Goal: Information Seeking & Learning: Learn about a topic

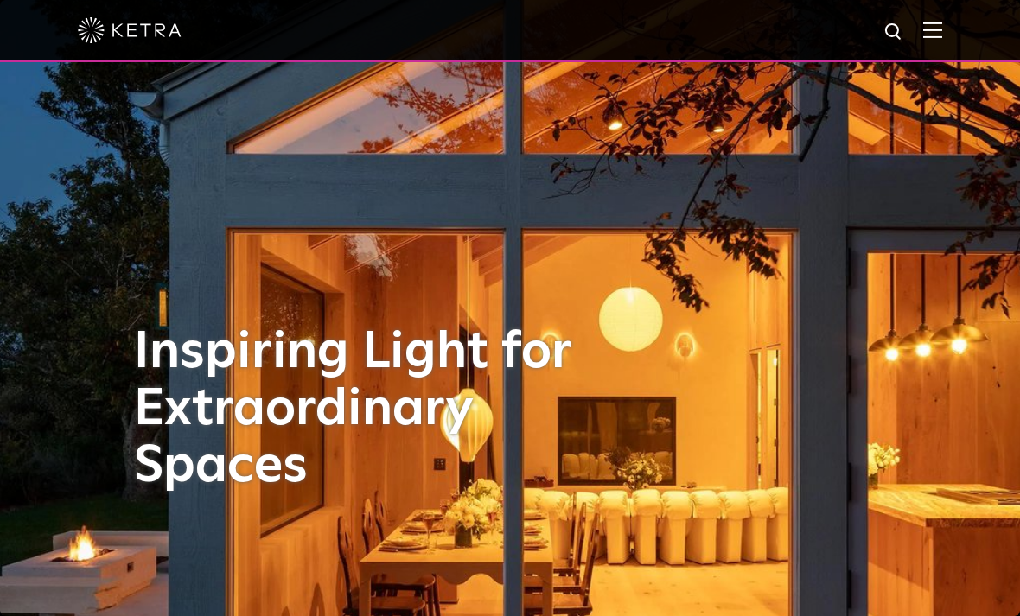
click at [934, 28] on img at bounding box center [932, 30] width 19 height 16
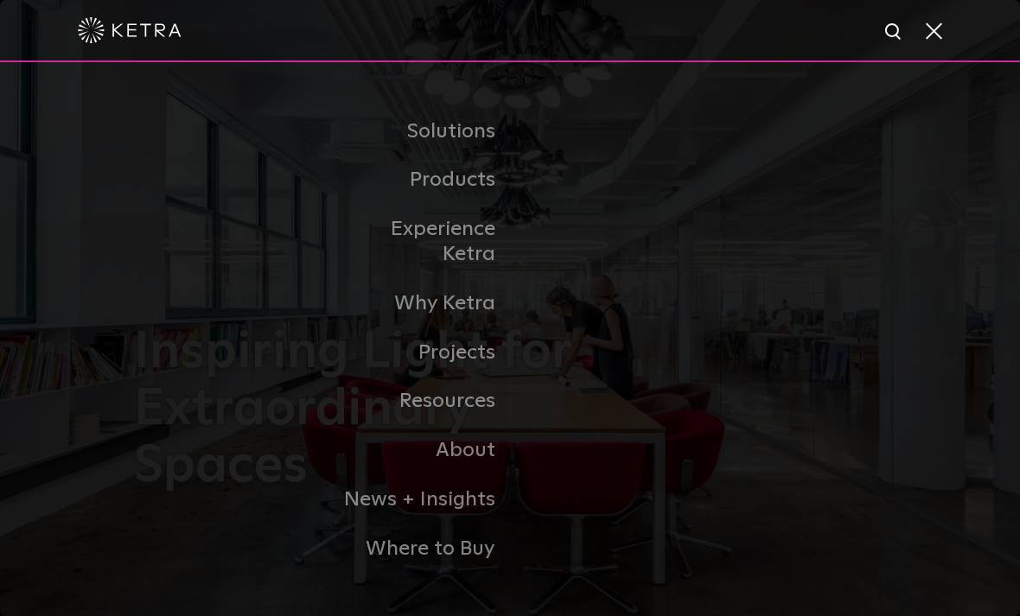
click at [658, 254] on li "Experience Ketra" at bounding box center [510, 242] width 354 height 74
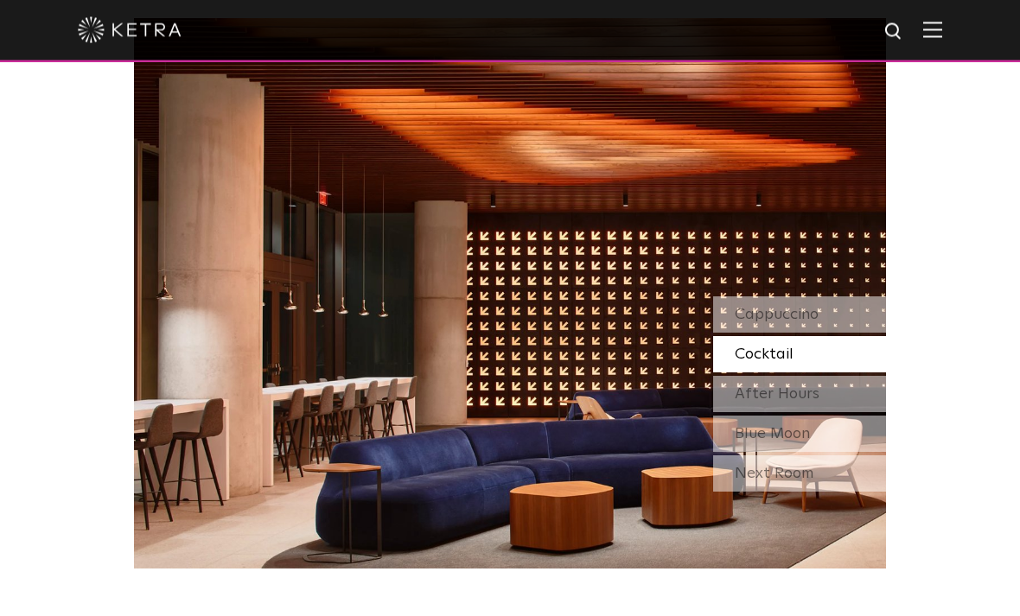
scroll to position [1352, 0]
click at [929, 31] on img at bounding box center [932, 30] width 19 height 16
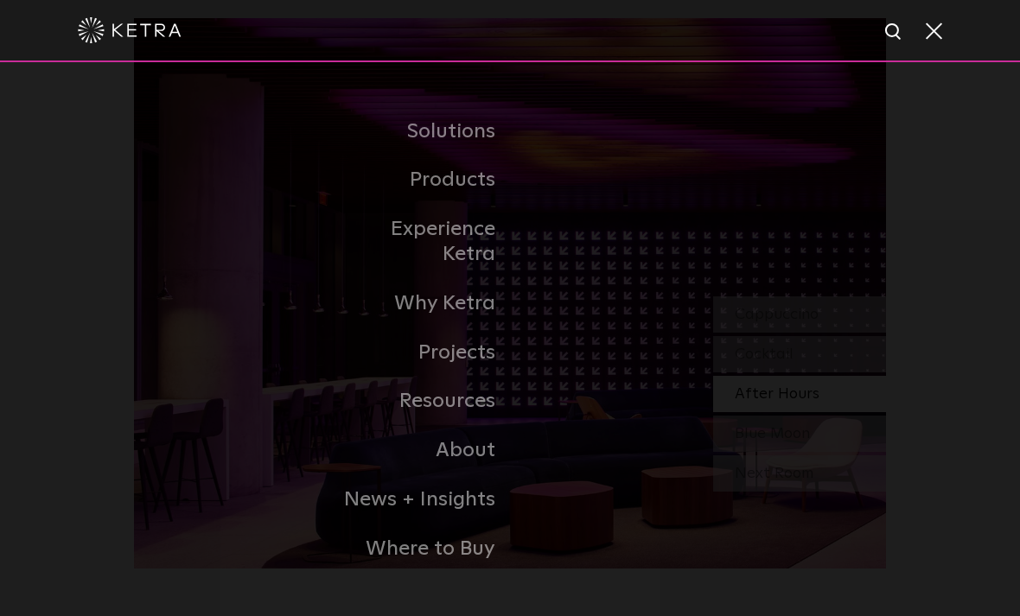
click at [0, 0] on link "Residential Products" at bounding box center [0, 0] width 0 height 0
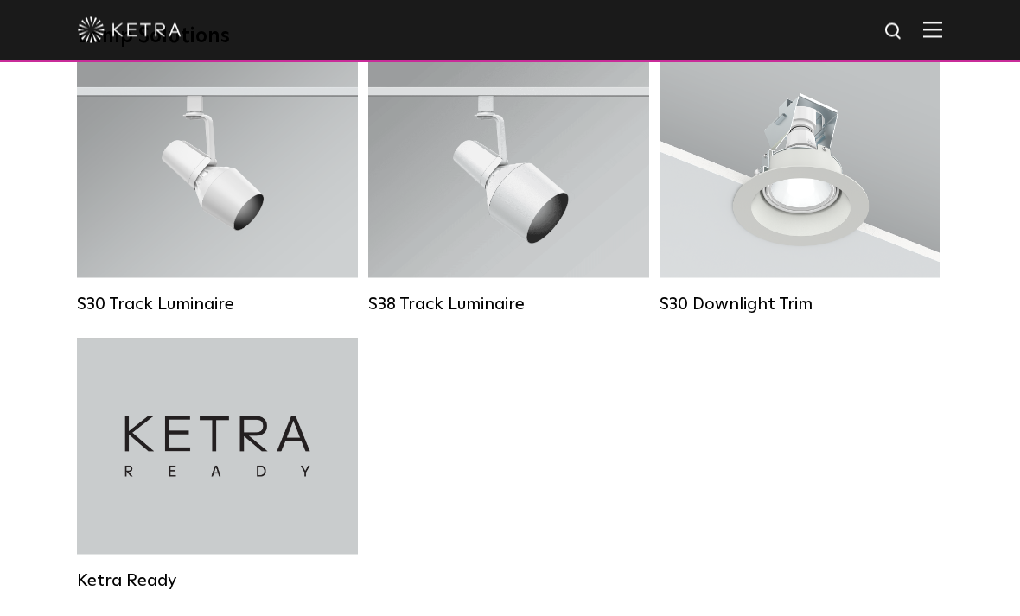
scroll to position [1363, 0]
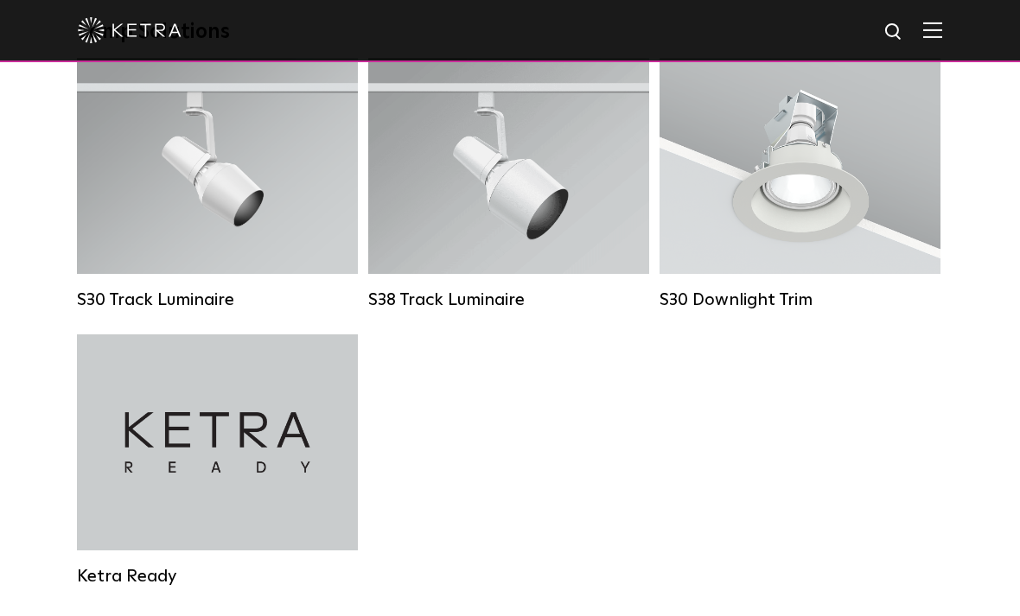
click at [264, 239] on div "Lumen Output: 1100 Colors: White / Black Beam Angles: 15° / 25° / 40° / 60° / 9…" at bounding box center [217, 166] width 281 height 216
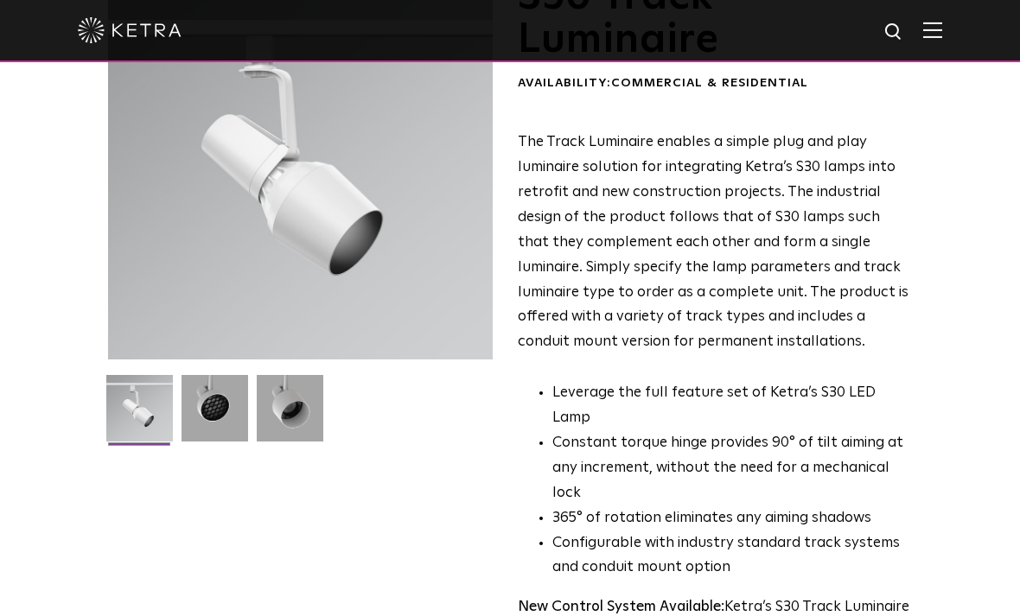
scroll to position [149, 0]
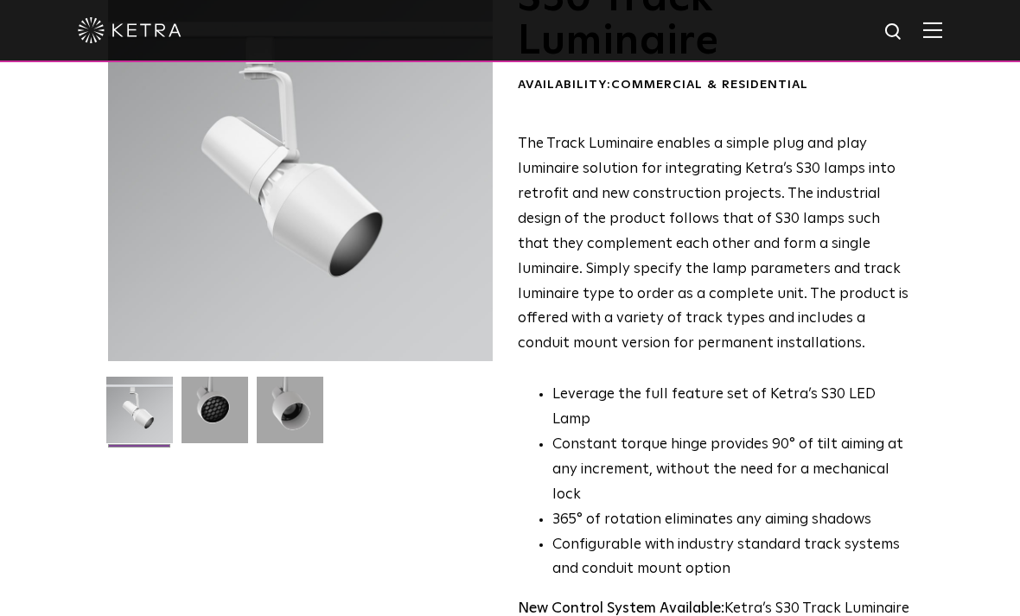
click at [208, 423] on img at bounding box center [214, 416] width 67 height 79
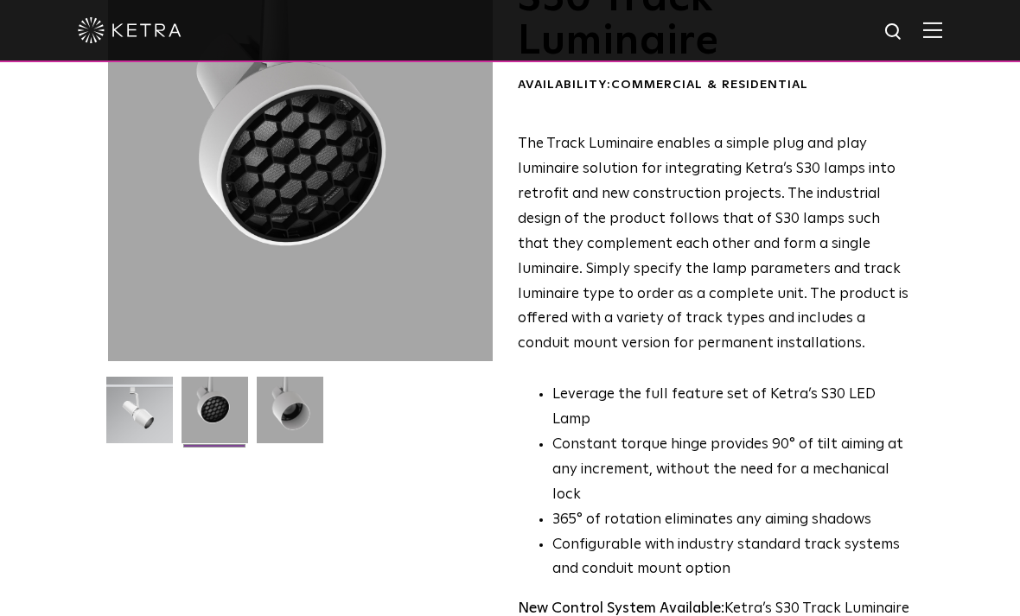
click at [302, 426] on img at bounding box center [290, 416] width 67 height 79
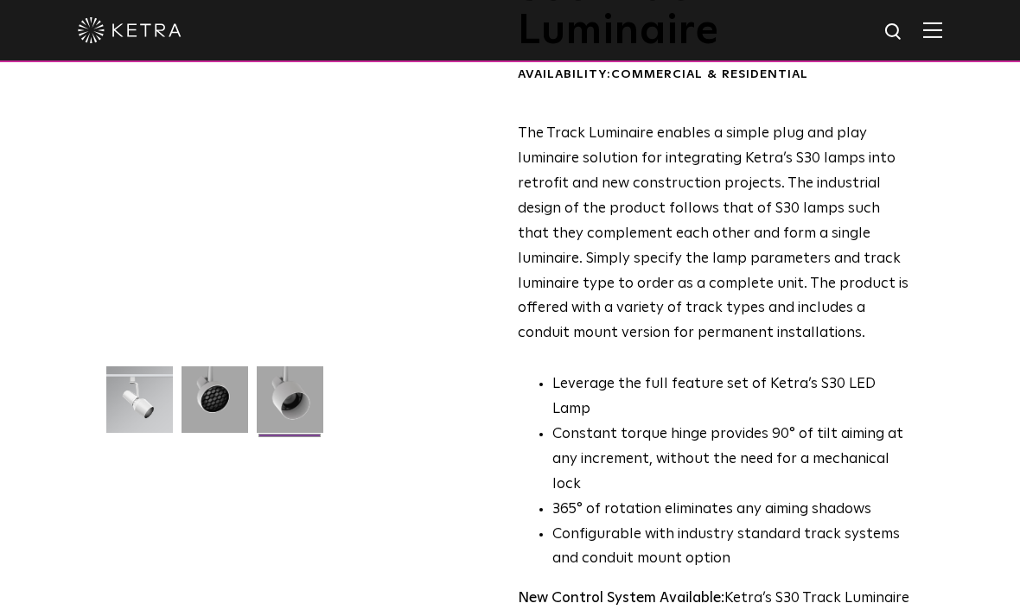
scroll to position [0, 0]
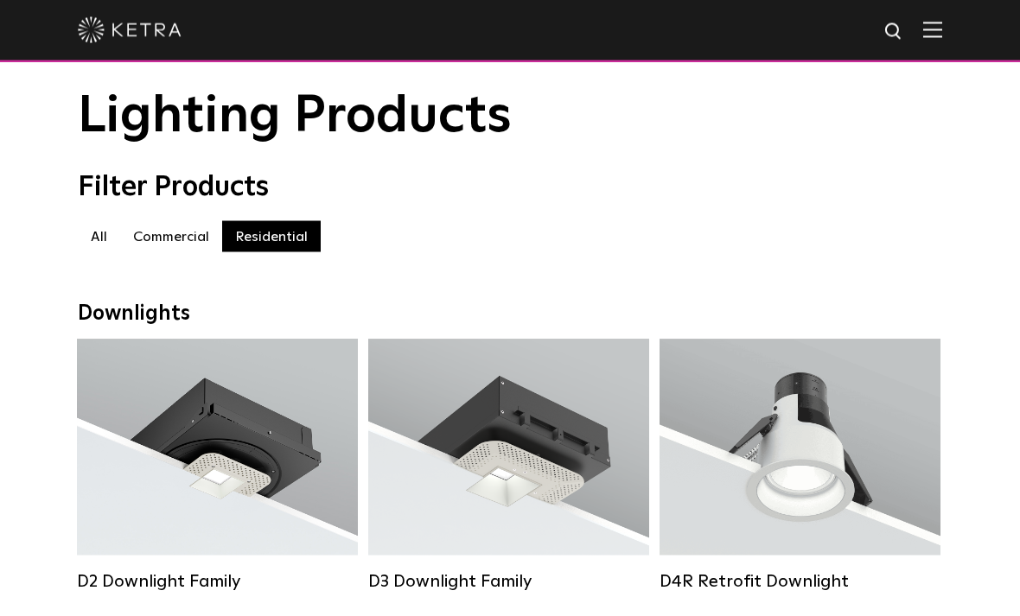
scroll to position [45, 0]
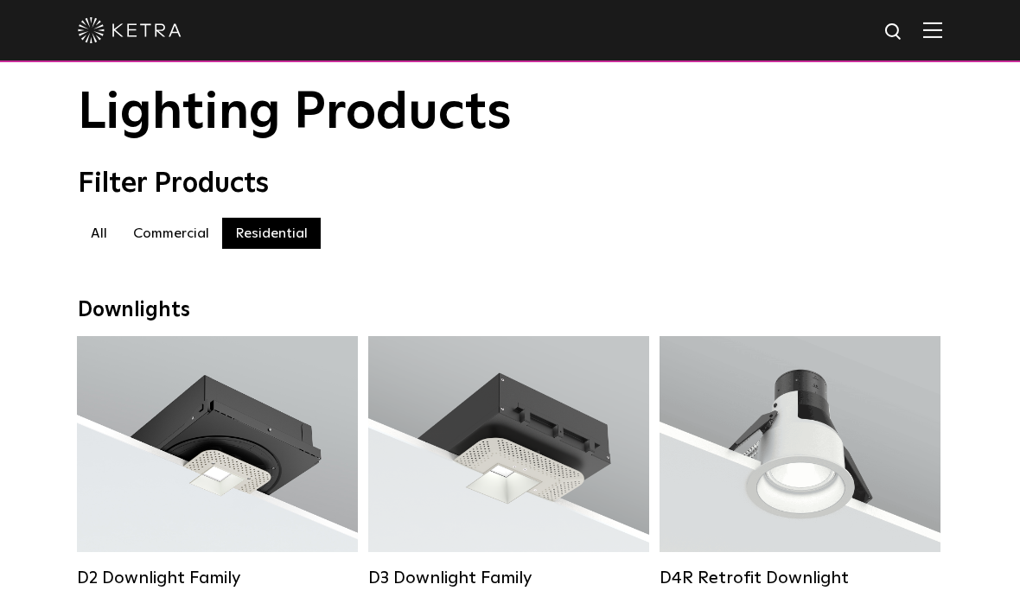
click at [251, 504] on div "Lumen Output: 1200 Colors: White / Black / Gloss Black / Silver / Bronze / Silv…" at bounding box center [217, 449] width 229 height 175
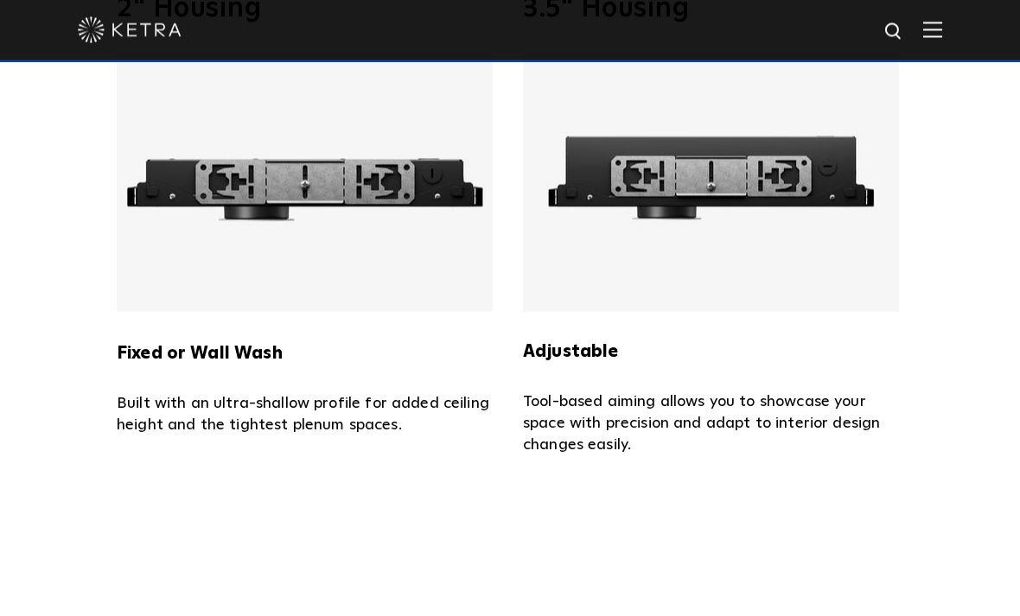
scroll to position [3395, 0]
